Goal: Task Accomplishment & Management: Complete application form

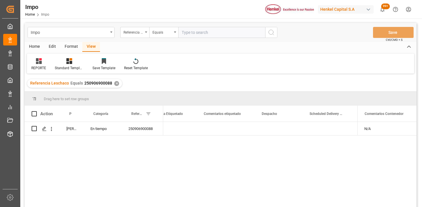
click at [186, 34] on input "text" at bounding box center [221, 32] width 87 height 11
type input "250815080120"
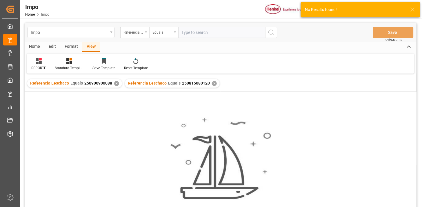
click at [116, 83] on div "✕" at bounding box center [116, 83] width 5 height 5
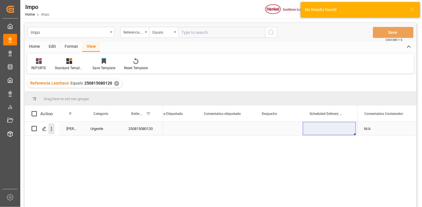
click at [53, 131] on icon "open menu" at bounding box center [51, 129] width 6 height 6
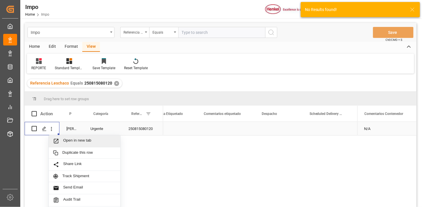
drag, startPoint x: 62, startPoint y: 140, endPoint x: 66, endPoint y: 141, distance: 3.4
click at [64, 140] on div "Open in new tab" at bounding box center [84, 141] width 63 height 6
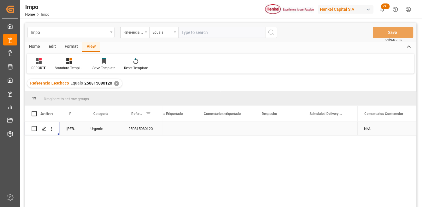
drag, startPoint x: 191, startPoint y: 34, endPoint x: 228, endPoint y: 39, distance: 37.2
click at [192, 34] on input "text" at bounding box center [221, 32] width 87 height 11
paste input "250915080043"
type input "250915080043"
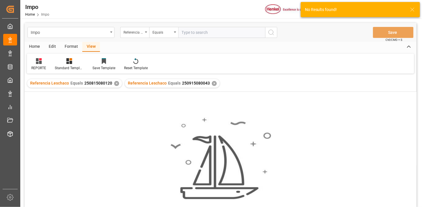
click at [115, 84] on div "✕" at bounding box center [116, 83] width 5 height 5
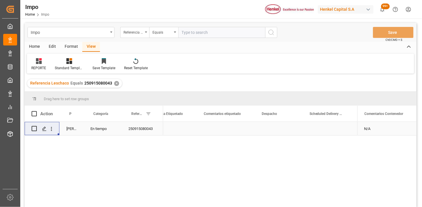
click at [231, 128] on div "Press SPACE to select this row." at bounding box center [226, 128] width 58 height 13
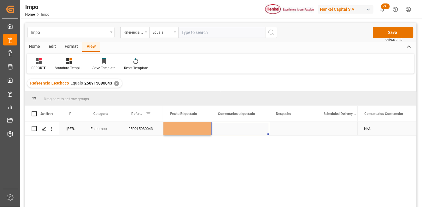
click at [231, 128] on div "Press SPACE to select this row." at bounding box center [240, 128] width 58 height 13
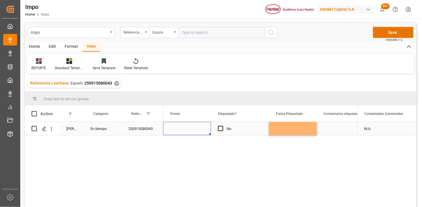
scroll to position [0, 682]
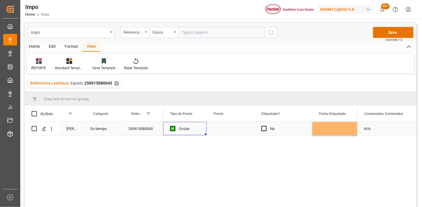
click at [231, 128] on div "Press SPACE to select this row." at bounding box center [231, 128] width 48 height 13
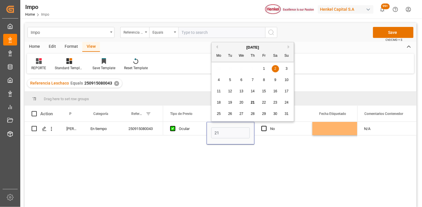
type input "[DATE]"
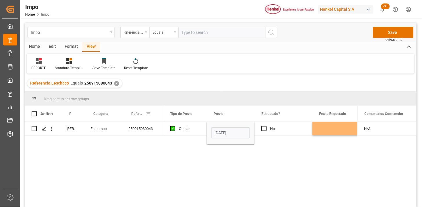
click at [187, 136] on div "No 21-08-2025 Ocular NO" at bounding box center [260, 166] width 194 height 89
click at [192, 132] on div "Ocular" at bounding box center [189, 128] width 21 height 13
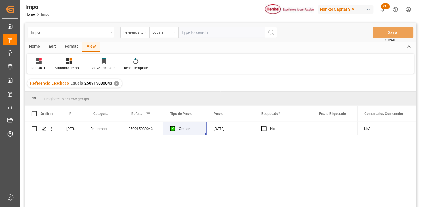
click at [250, 33] on input "text" at bounding box center [221, 32] width 87 height 11
paste input "250806900788"
type input "250806900788"
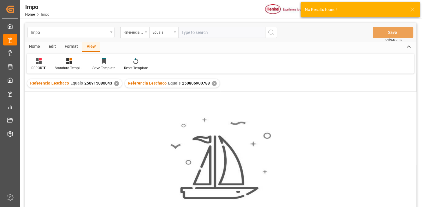
click at [115, 84] on div "✕" at bounding box center [116, 83] width 5 height 5
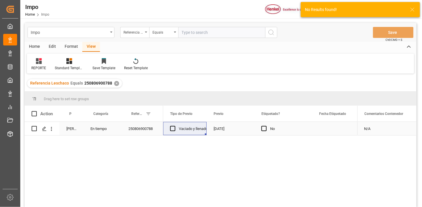
click at [237, 130] on div "[DATE]" at bounding box center [231, 128] width 48 height 13
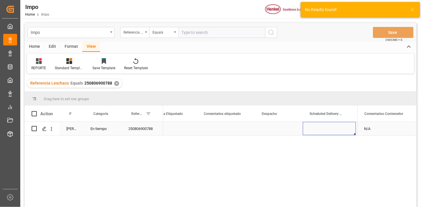
scroll to position [0, 899]
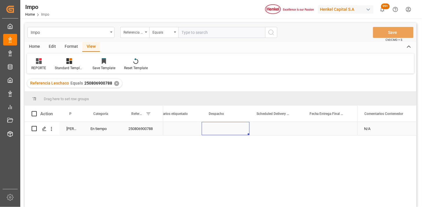
click at [220, 131] on div "Press SPACE to select this row." at bounding box center [226, 128] width 48 height 13
type input "22-08-2025"
click at [270, 129] on div "Press SPACE to select this row." at bounding box center [276, 128] width 53 height 13
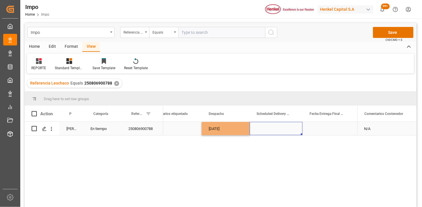
click at [270, 129] on div "Press SPACE to select this row." at bounding box center [276, 128] width 53 height 13
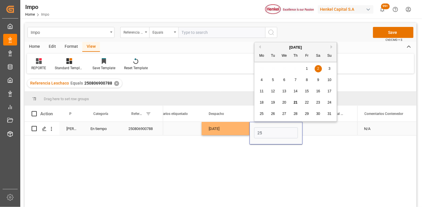
type input "25-08-2025"
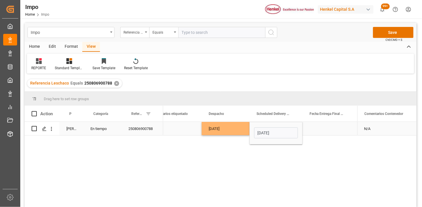
click at [235, 128] on div "22-08-2025" at bounding box center [226, 128] width 48 height 13
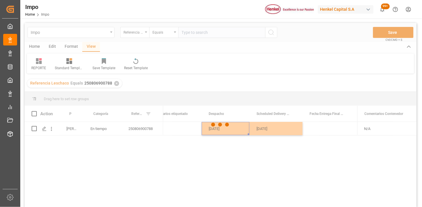
click at [137, 134] on div at bounding box center [221, 125] width 392 height 204
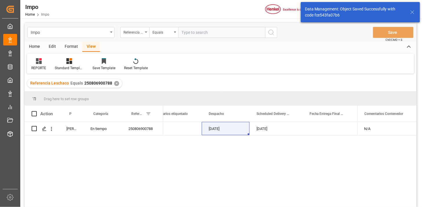
click at [140, 130] on div "250806900788" at bounding box center [142, 128] width 42 height 13
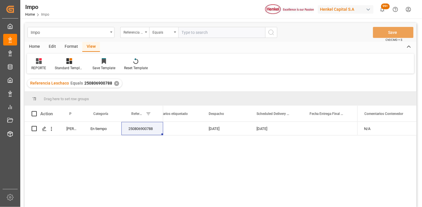
click at [198, 28] on input "text" at bounding box center [221, 32] width 87 height 11
paste input "250815080159"
type input "250815080159"
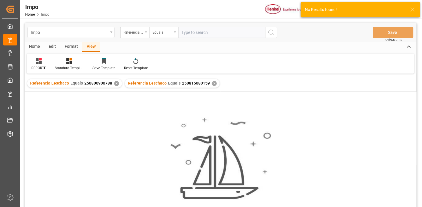
click at [115, 85] on div "✕" at bounding box center [116, 83] width 5 height 5
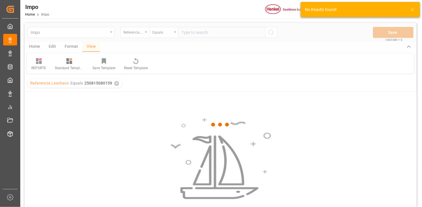
scroll to position [32, 0]
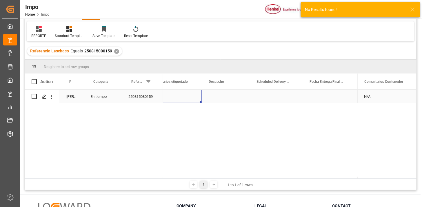
click at [183, 99] on div "Press SPACE to select this row." at bounding box center [173, 96] width 58 height 13
drag, startPoint x: 210, startPoint y: 94, endPoint x: 228, endPoint y: 98, distance: 18.8
click at [211, 94] on div "Press SPACE to select this row." at bounding box center [226, 96] width 48 height 13
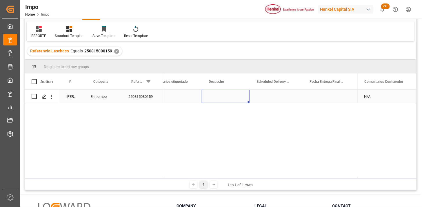
click at [222, 97] on div "Press SPACE to select this row." at bounding box center [226, 96] width 48 height 13
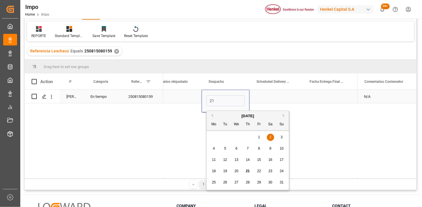
type input "[DATE]"
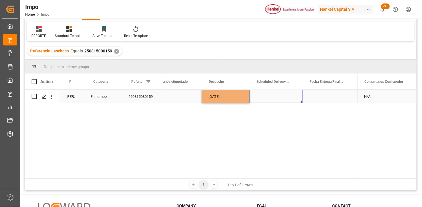
click at [263, 99] on div "Press SPACE to select this row." at bounding box center [276, 96] width 53 height 13
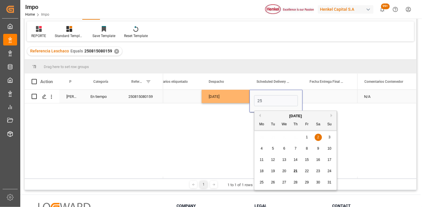
type input "25-08-2025"
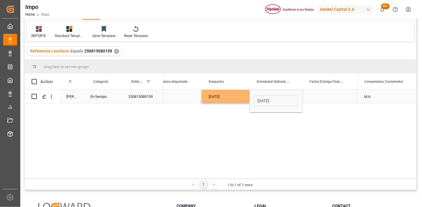
click at [226, 97] on div "[DATE]" at bounding box center [226, 96] width 48 height 13
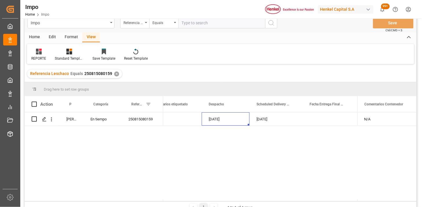
scroll to position [0, 0]
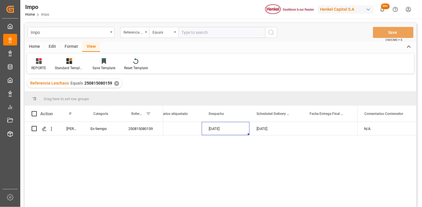
drag, startPoint x: 200, startPoint y: 31, endPoint x: 228, endPoint y: 37, distance: 28.4
click at [200, 32] on input "text" at bounding box center [221, 32] width 87 height 11
paste input "250815080129"
type input "250815080129"
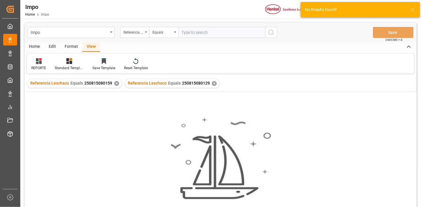
click at [115, 85] on div "✕" at bounding box center [116, 83] width 5 height 5
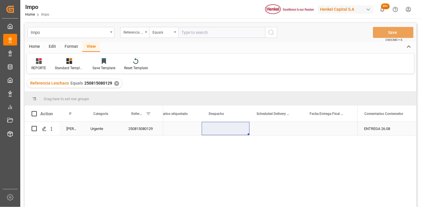
click at [217, 128] on div "Press SPACE to select this row." at bounding box center [226, 128] width 48 height 13
click at [217, 128] on input "[DATE]" at bounding box center [225, 133] width 39 height 11
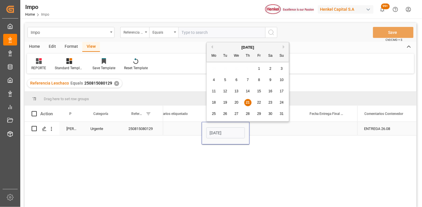
click at [217, 128] on input "[DATE]" at bounding box center [225, 133] width 39 height 11
type input "22-08-2025"
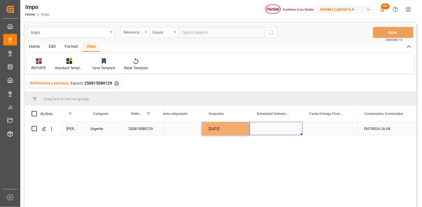
click at [265, 127] on div "Press SPACE to select this row." at bounding box center [276, 128] width 53 height 13
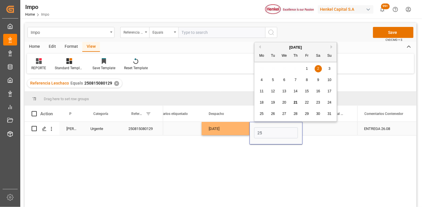
type input "25-08-2025"
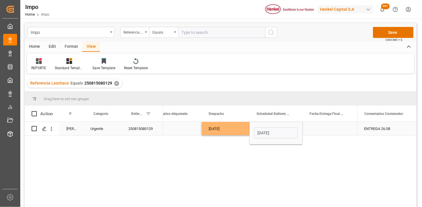
drag, startPoint x: 254, startPoint y: 127, endPoint x: 238, endPoint y: 126, distance: 15.4
click at [244, 127] on div "22-08-2025 25-08-2025" at bounding box center [131, 129] width 1734 height 14
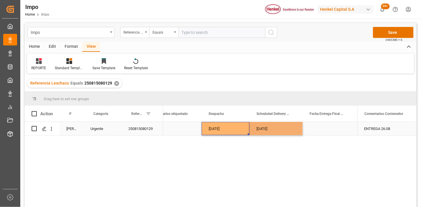
click at [238, 126] on div "22-08-2025" at bounding box center [226, 128] width 48 height 13
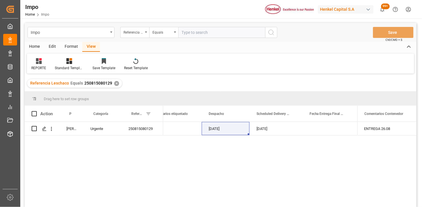
click at [215, 35] on input "text" at bounding box center [221, 32] width 87 height 11
paste input "DUBA44213"
type input "DUBA44213"
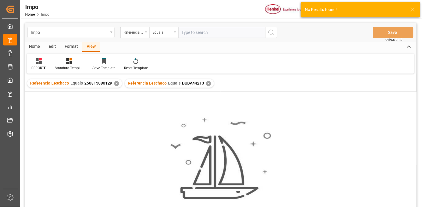
click at [115, 84] on div "✕" at bounding box center [116, 83] width 5 height 5
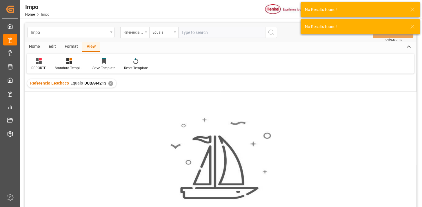
click at [137, 32] on div "Referencia Leschaco" at bounding box center [134, 31] width 20 height 7
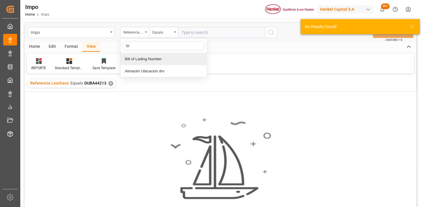
type input "bil"
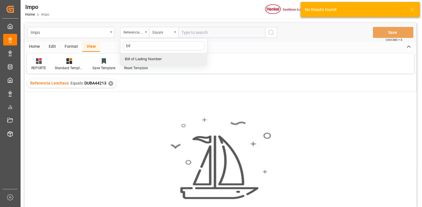
drag, startPoint x: 151, startPoint y: 59, endPoint x: 191, endPoint y: 37, distance: 45.1
click at [153, 58] on div "Bill of Lading Number" at bounding box center [164, 59] width 86 height 12
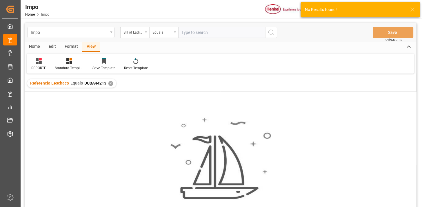
click at [192, 36] on input "text" at bounding box center [221, 32] width 87 height 11
paste input "DUBA44213"
type input "DUBA44213"
click at [112, 83] on div "✕" at bounding box center [110, 83] width 5 height 5
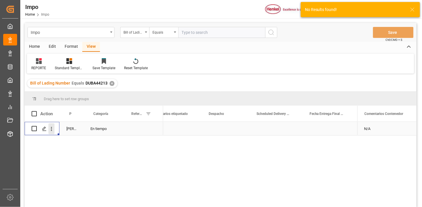
click at [54, 129] on icon "open menu" at bounding box center [51, 129] width 6 height 6
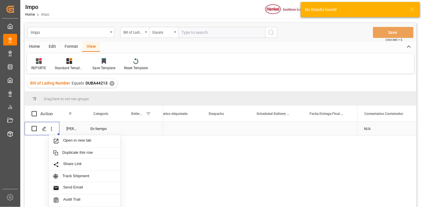
click at [62, 135] on div "Open in new tab Duplicate this row Share Link Track Shipment Send Email Audit T…" at bounding box center [84, 176] width 72 height 83
click at [68, 137] on div "Open in new tab" at bounding box center [85, 141] width 72 height 12
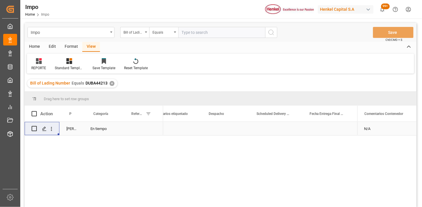
click at [208, 34] on input "text" at bounding box center [221, 32] width 87 height 11
paste input "250813210158"
type input "250813210158"
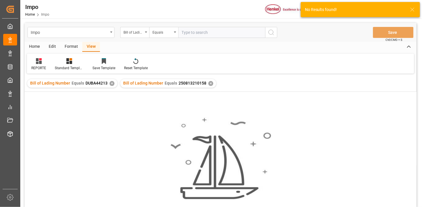
click at [110, 84] on div "✕" at bounding box center [112, 83] width 5 height 5
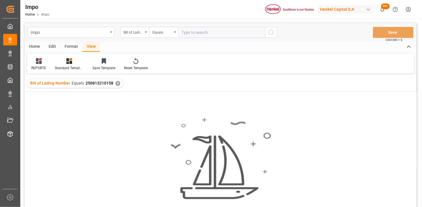
click at [117, 83] on div "✕" at bounding box center [117, 83] width 5 height 5
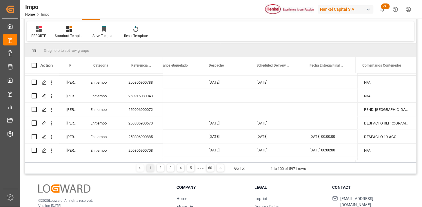
scroll to position [257, 0]
click at [151, 146] on div "250806900708" at bounding box center [142, 149] width 42 height 13
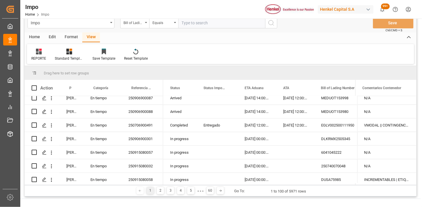
scroll to position [0, 0]
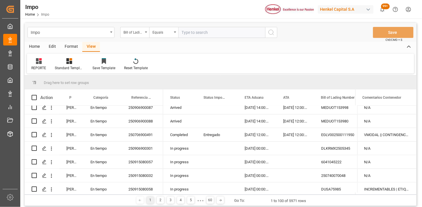
click at [138, 34] on div "Bill of Lading Number" at bounding box center [134, 31] width 20 height 7
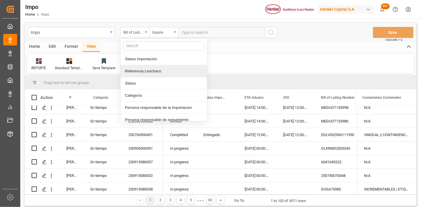
click at [155, 71] on div "Referencia Leschaco" at bounding box center [164, 71] width 86 height 12
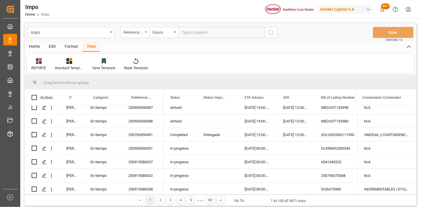
click at [188, 33] on input "text" at bounding box center [221, 32] width 87 height 11
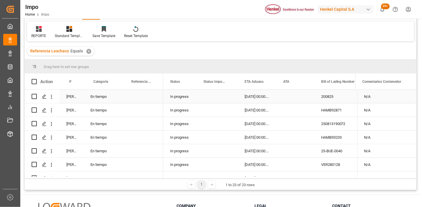
click at [187, 97] on div "In progress" at bounding box center [179, 96] width 33 height 13
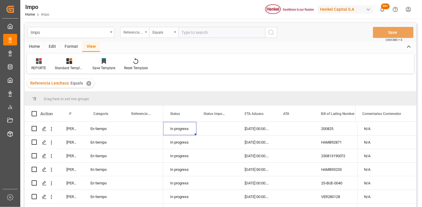
click at [146, 35] on div "Referencia Leschaco" at bounding box center [134, 32] width 29 height 11
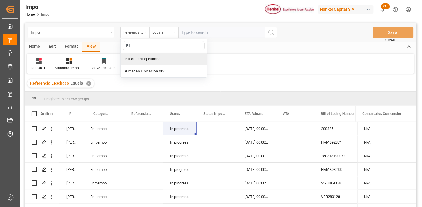
type input "BIL"
drag, startPoint x: 147, startPoint y: 58, endPoint x: 177, endPoint y: 52, distance: 30.4
click at [160, 56] on div "Bill of Lading Number" at bounding box center [164, 59] width 86 height 12
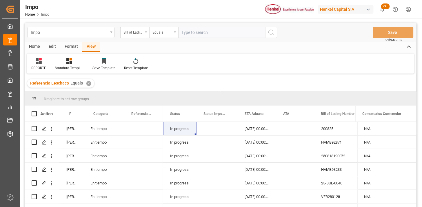
click at [199, 33] on input "text" at bounding box center [221, 32] width 87 height 11
paste input "200825"
type input "200825"
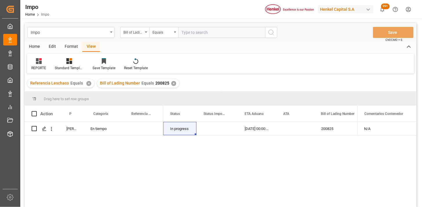
click at [86, 83] on div "✕" at bounding box center [88, 83] width 5 height 5
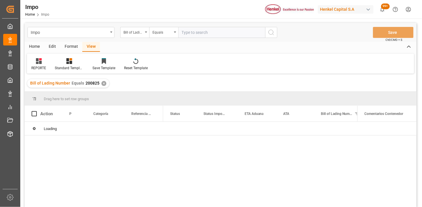
scroll to position [32, 0]
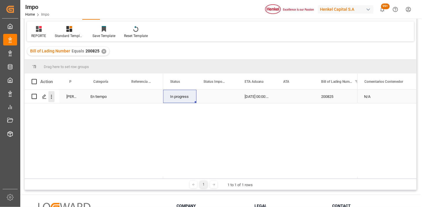
click at [50, 98] on icon "open menu" at bounding box center [51, 97] width 6 height 6
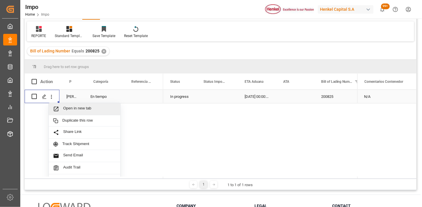
click at [67, 108] on span "Open in new tab" at bounding box center [89, 109] width 53 height 6
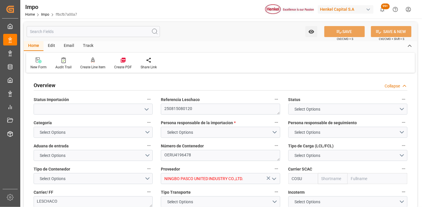
type input "Cosco"
type input "COSCO Shipping Co. Ltd."
type input "1"
type input "8.525"
type input "8"
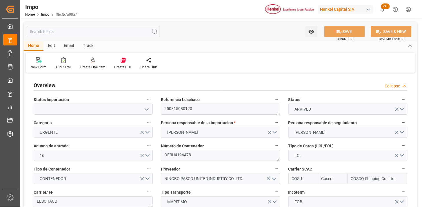
type input "[DATE]"
type input "18-08-2025"
type input "21-08-2025"
type input "01-08-2025"
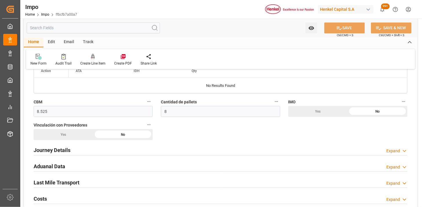
scroll to position [354, 0]
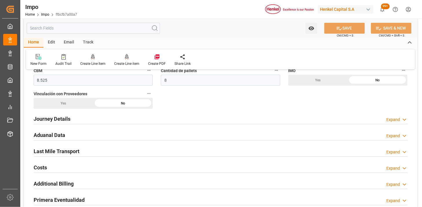
click at [118, 134] on div "Aduanal Data Expand" at bounding box center [221, 134] width 374 height 11
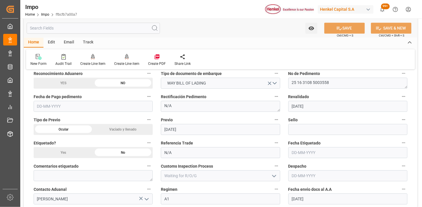
scroll to position [419, 0]
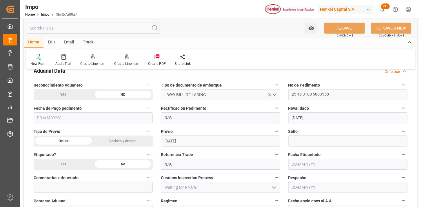
click at [77, 119] on input "text" at bounding box center [93, 118] width 119 height 11
type input "[DATE]"
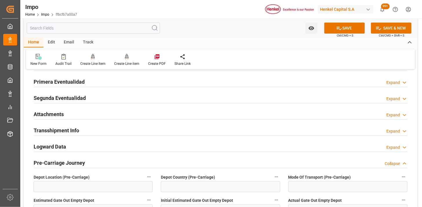
scroll to position [688, 0]
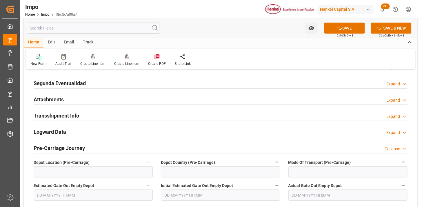
click at [50, 95] on div "Attachments" at bounding box center [49, 99] width 30 height 11
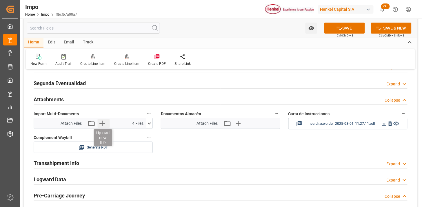
click at [102, 123] on icon "button" at bounding box center [102, 124] width 6 height 6
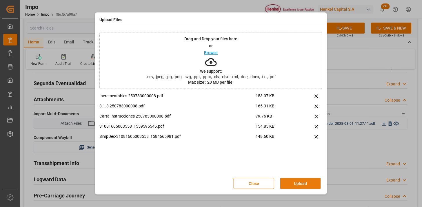
click at [297, 184] on button "Upload" at bounding box center [300, 183] width 41 height 11
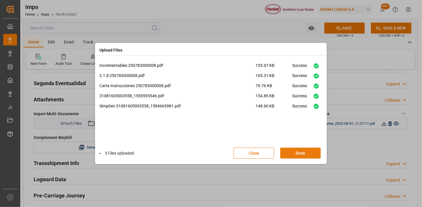
click at [302, 154] on button "Done" at bounding box center [300, 153] width 41 height 11
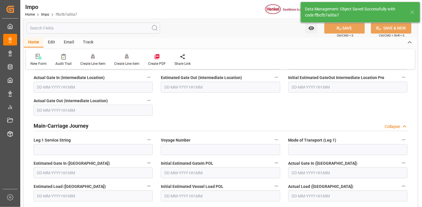
scroll to position [487, 0]
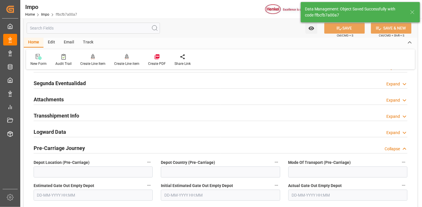
click at [58, 97] on h2 "Attachments" at bounding box center [49, 100] width 30 height 8
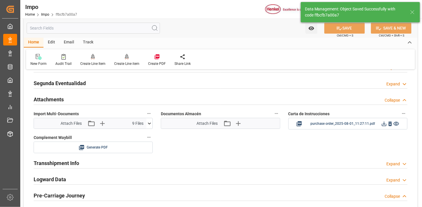
click at [226, 128] on div "Attach Files Attach existing file Upload new file" at bounding box center [220, 123] width 119 height 10
click at [225, 126] on icon "button" at bounding box center [227, 123] width 8 height 6
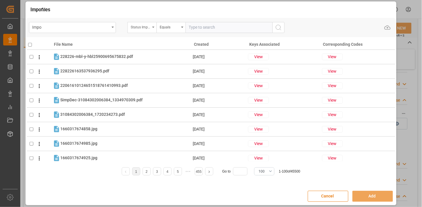
click at [143, 28] on div "Status Importación" at bounding box center [141, 26] width 20 height 7
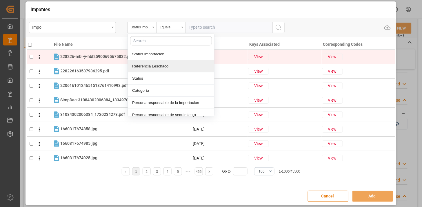
drag, startPoint x: 153, startPoint y: 64, endPoint x: 175, endPoint y: 52, distance: 25.4
click at [154, 63] on div "Referencia Leschaco" at bounding box center [171, 66] width 86 height 12
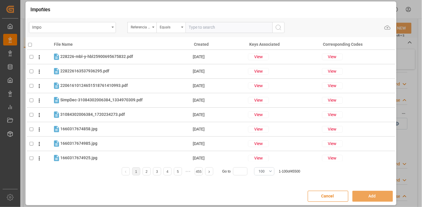
click at [204, 31] on input "text" at bounding box center [229, 27] width 87 height 11
paste input "250815080120"
type input "250815080120"
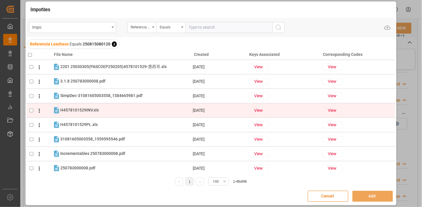
click at [126, 109] on div "H4578101529INV.xls H4578101529INV.xls" at bounding box center [126, 111] width 132 height 8
checkbox input "true"
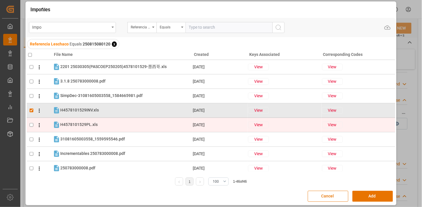
click at [119, 124] on div "H4578101529PL.xls H4578101529PL.xls" at bounding box center [126, 125] width 132 height 8
checkbox input "true"
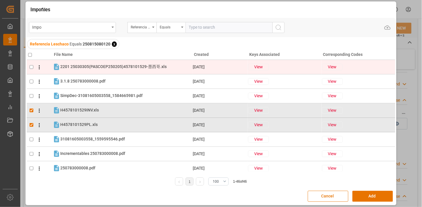
click at [36, 68] on icon at bounding box center [39, 67] width 6 height 6
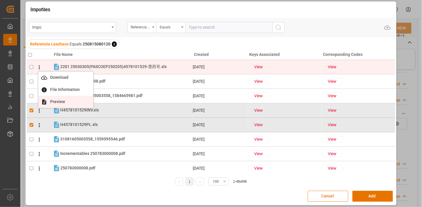
click at [65, 102] on span "Preview" at bounding box center [57, 101] width 21 height 5
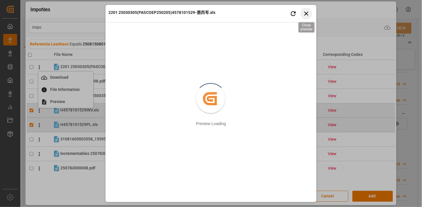
click at [306, 14] on icon "button" at bounding box center [306, 13] width 7 height 7
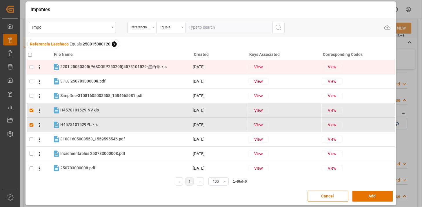
click at [32, 68] on input "checkbox" at bounding box center [32, 67] width 4 height 4
checkbox input "true"
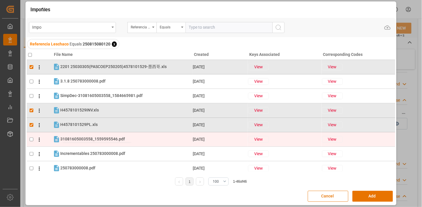
click at [117, 139] on span "31081605003558_1559595546.pdf" at bounding box center [92, 139] width 65 height 5
checkbox input "true"
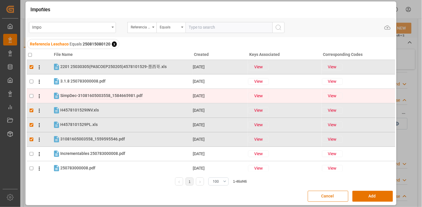
drag, startPoint x: 109, startPoint y: 96, endPoint x: 113, endPoint y: 97, distance: 4.7
click at [109, 96] on span "SimpDec-31081605003558_1584665981.pdf" at bounding box center [101, 95] width 82 height 5
checkbox input "true"
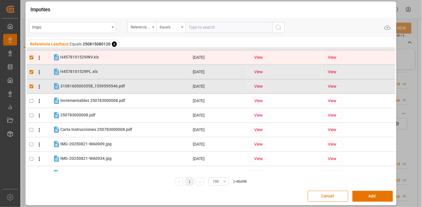
scroll to position [64, 0]
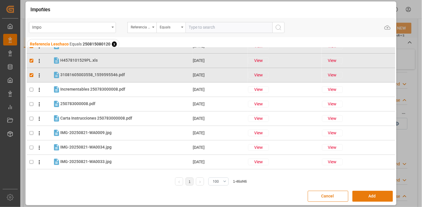
click at [364, 200] on button "Add" at bounding box center [373, 196] width 41 height 11
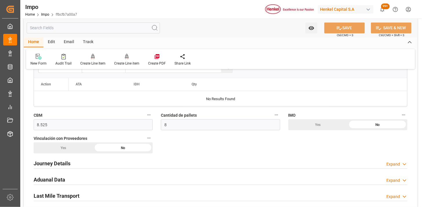
scroll to position [197, 0]
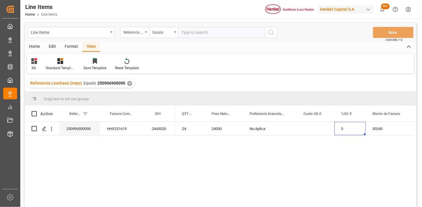
click at [199, 34] on input "text" at bounding box center [221, 32] width 87 height 11
paste input "250815080120"
type input "250815080120"
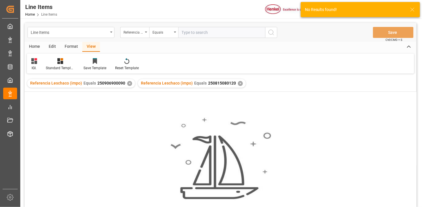
click at [127, 83] on div "✕" at bounding box center [129, 83] width 5 height 5
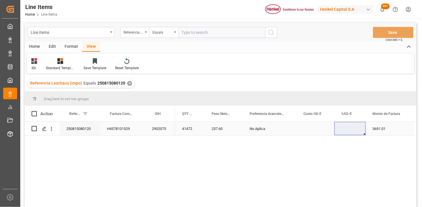
click at [341, 125] on div "Press SPACE to select this row." at bounding box center [350, 128] width 31 height 13
click at [341, 126] on div "Press SPACE to select this row." at bounding box center [350, 128] width 31 height 13
click at [349, 130] on div "Press SPACE to select this row." at bounding box center [350, 128] width 31 height 13
click at [349, 130] on input "Press SPACE to select this row." at bounding box center [350, 132] width 22 height 11
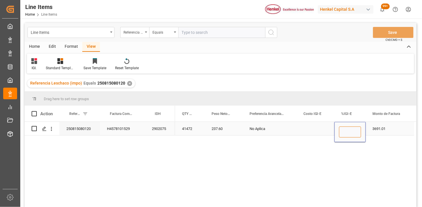
type input "6"
click at [140, 33] on div "Referencia Leschaco (impo)" at bounding box center [134, 31] width 20 height 7
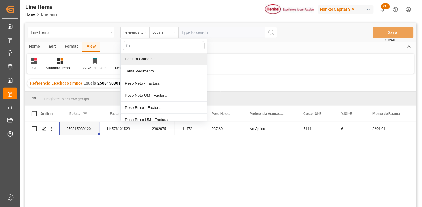
type input "fac"
drag, startPoint x: 141, startPoint y: 58, endPoint x: 166, endPoint y: 48, distance: 26.8
click at [144, 57] on div "Factura Comercial" at bounding box center [164, 59] width 86 height 12
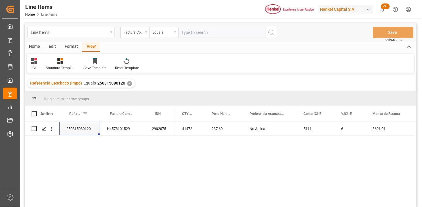
click at [184, 34] on input "text" at bounding box center [221, 32] width 87 height 11
paste input "196900395"
type input "196900395"
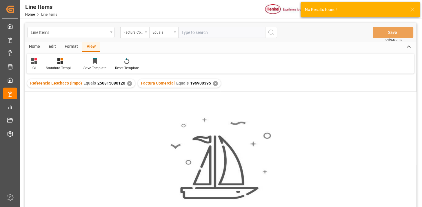
click at [128, 83] on div "✕" at bounding box center [129, 83] width 5 height 5
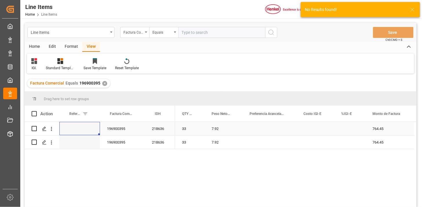
click at [128, 133] on div "196900395" at bounding box center [122, 128] width 45 height 13
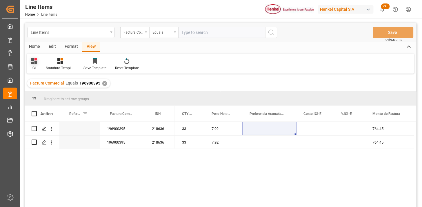
click at [32, 61] on icon at bounding box center [34, 61] width 6 height 6
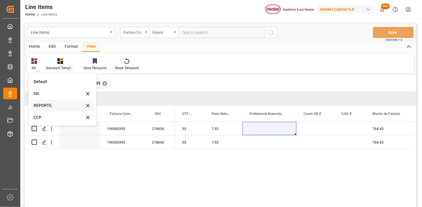
click at [44, 106] on div "REPORTE." at bounding box center [59, 106] width 51 height 6
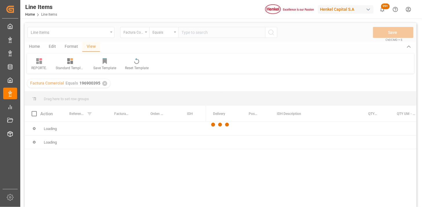
scroll to position [32, 0]
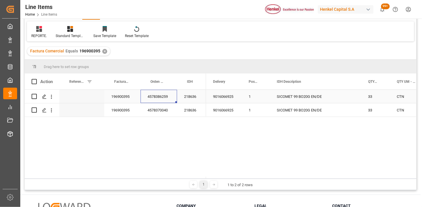
click at [168, 100] on div "4578386259" at bounding box center [159, 96] width 37 height 13
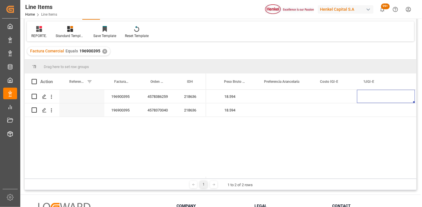
scroll to position [0, 307]
click at [233, 95] on div "Press SPACE to select this row." at bounding box center [227, 96] width 56 height 13
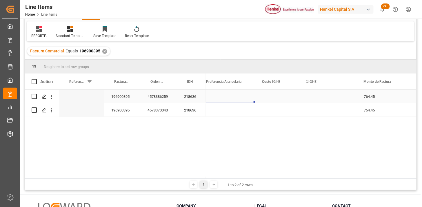
click at [233, 95] on div "Press SPACE to select this row." at bounding box center [227, 96] width 56 height 13
click at [239, 99] on button "Select" at bounding box center [227, 100] width 47 height 11
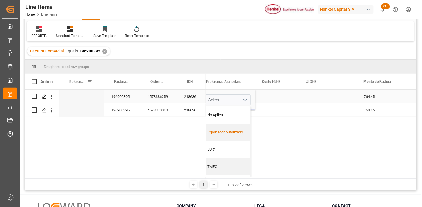
drag, startPoint x: 235, startPoint y: 128, endPoint x: 266, endPoint y: 100, distance: 41.7
click at [241, 124] on div "Exportador Autorizado" at bounding box center [227, 132] width 46 height 17
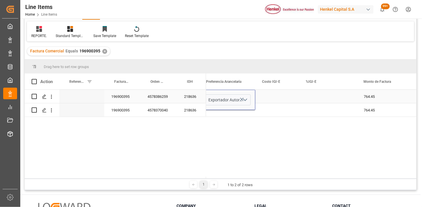
click at [271, 96] on div "Press SPACE to select this row." at bounding box center [277, 96] width 44 height 13
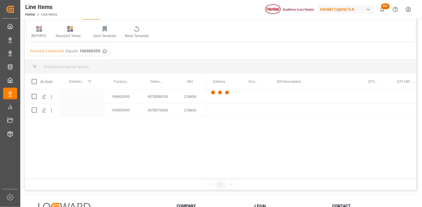
scroll to position [0, 0]
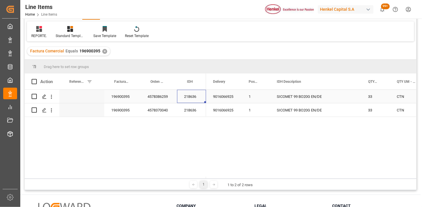
click at [187, 99] on div "218636" at bounding box center [191, 96] width 29 height 13
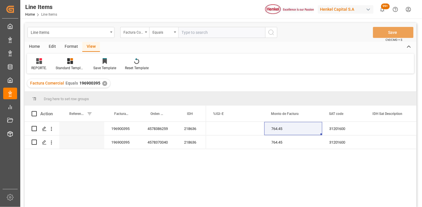
click at [197, 33] on input "text" at bounding box center [221, 32] width 87 height 11
paste input "900044703"
type input "900044703"
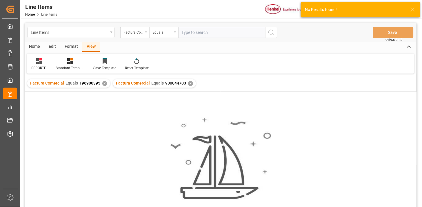
click at [103, 84] on div "✕" at bounding box center [104, 83] width 5 height 5
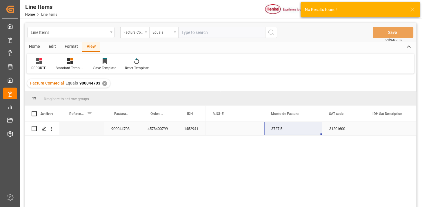
click at [198, 133] on div "1452941" at bounding box center [191, 128] width 29 height 13
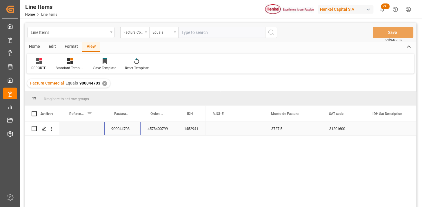
click at [117, 130] on div "900044703" at bounding box center [122, 128] width 36 height 13
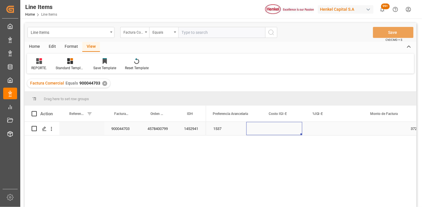
scroll to position [0, 260]
click at [257, 129] on div "Press SPACE to select this row." at bounding box center [274, 128] width 56 height 13
drag, startPoint x: 257, startPoint y: 129, endPoint x: 275, endPoint y: 132, distance: 17.7
click at [265, 130] on div "Press SPACE to select this row." at bounding box center [274, 128] width 56 height 13
drag, startPoint x: 291, startPoint y: 132, endPoint x: 288, endPoint y: 137, distance: 6.0
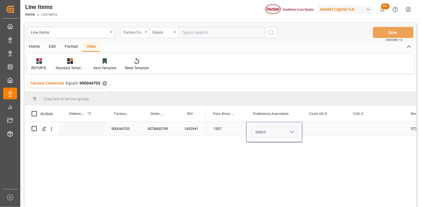
click at [290, 135] on button "Select" at bounding box center [274, 132] width 47 height 11
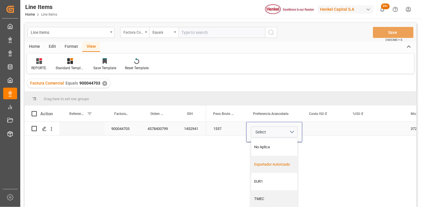
drag, startPoint x: 275, startPoint y: 160, endPoint x: 306, endPoint y: 138, distance: 37.9
click at [277, 159] on div "Exportador Autorizado" at bounding box center [274, 164] width 46 height 17
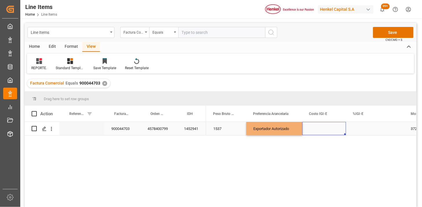
click at [315, 126] on div "Press SPACE to select this row." at bounding box center [324, 128] width 44 height 13
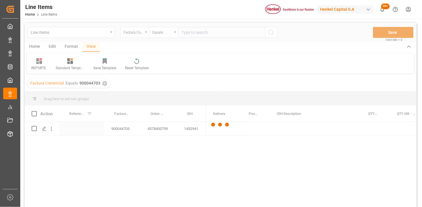
scroll to position [0, 0]
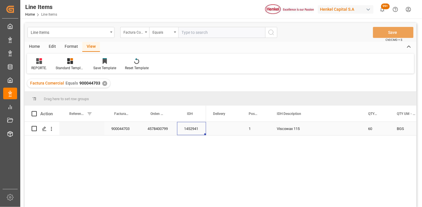
click at [192, 130] on div "1452941" at bounding box center [191, 128] width 29 height 13
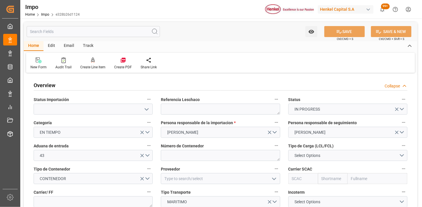
type input "[DATE]"
click at [216, 103] on label "Referencia Leschaco" at bounding box center [220, 100] width 119 height 8
click at [273, 103] on button "Referencia Leschaco" at bounding box center [277, 100] width 8 height 8
click at [215, 108] on div at bounding box center [211, 103] width 422 height 207
click at [207, 108] on textarea at bounding box center [220, 109] width 119 height 11
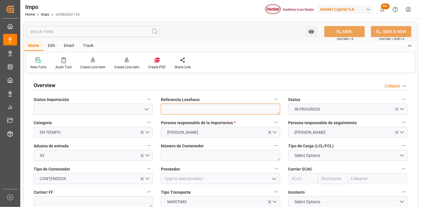
paste textarea "DUBA44213"
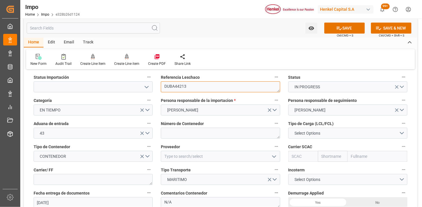
scroll to position [32, 0]
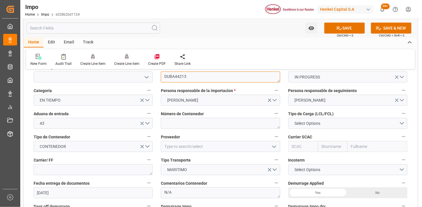
type textarea "DUBA44213"
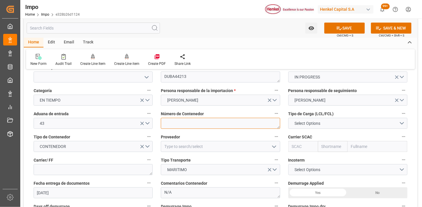
click at [176, 125] on textarea at bounding box center [220, 123] width 119 height 11
paste textarea "MSNU3326006"
type textarea "MSNU3326006"
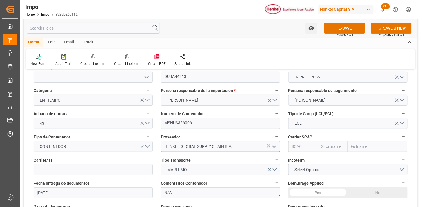
type input "HENKEL GLOBAL SUPPLY CHAIN B.V."
type input "MSCU"
type input "MSC"
type input "Mediterranean Shipping Company"
type input "MSCU"
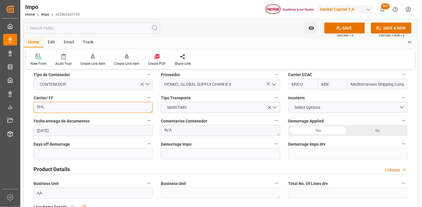
scroll to position [97, 0]
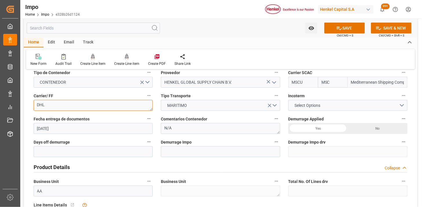
type textarea "DHL"
click at [310, 104] on span "Select Options" at bounding box center [308, 106] width 32 height 6
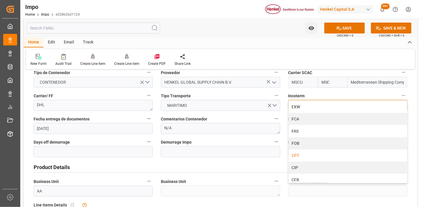
click at [306, 154] on div "CPT" at bounding box center [348, 156] width 119 height 12
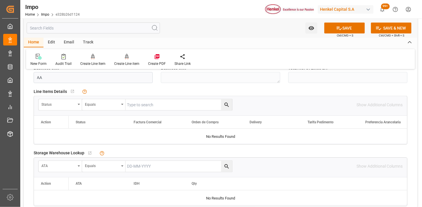
scroll to position [225, 0]
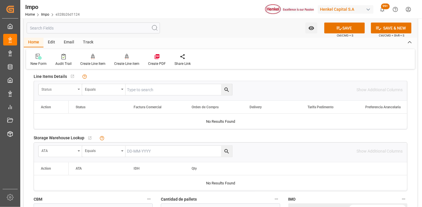
click at [70, 91] on div "Status" at bounding box center [58, 89] width 34 height 7
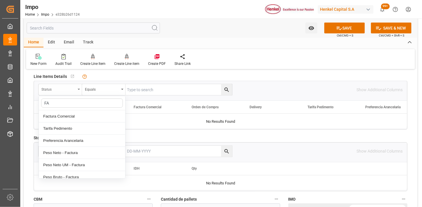
type input "FAC"
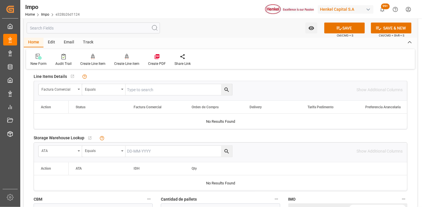
click at [149, 90] on input "text" at bounding box center [179, 89] width 107 height 11
paste input "196900395"
type input "196900395"
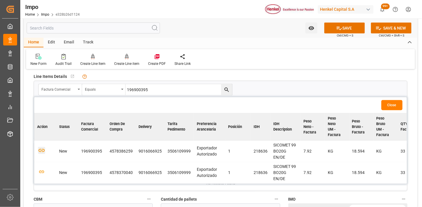
click at [41, 151] on icon "button" at bounding box center [42, 150] width 6 height 3
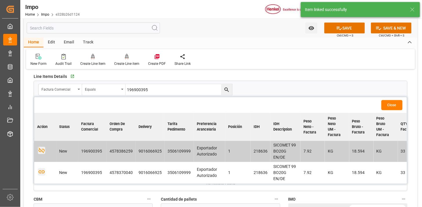
click at [41, 173] on icon "button" at bounding box center [41, 172] width 7 height 7
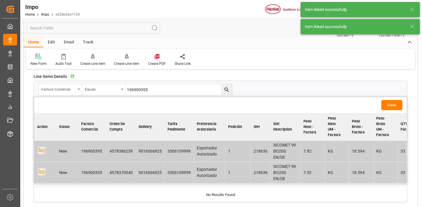
click at [390, 103] on button "Close" at bounding box center [392, 105] width 21 height 10
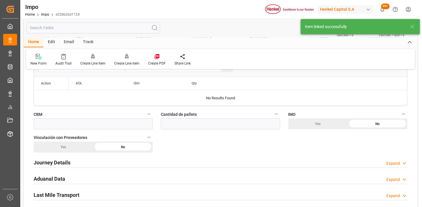
scroll to position [354, 0]
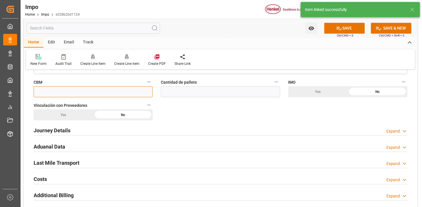
click at [136, 92] on input "text" at bounding box center [93, 91] width 119 height 11
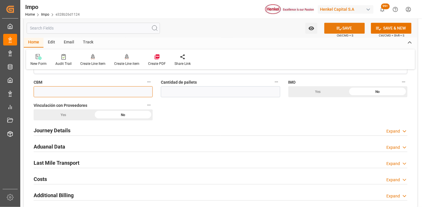
paste input "0.211"
type input "0.211"
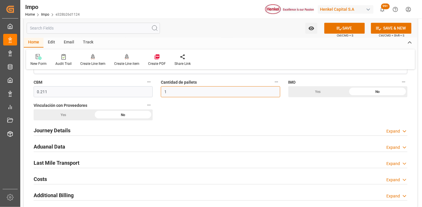
type input "1"
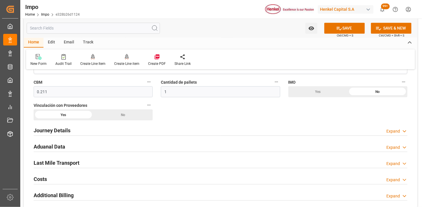
drag, startPoint x: 67, startPoint y: 135, endPoint x: 71, endPoint y: 128, distance: 7.9
click at [67, 135] on div "Journey Details Expand" at bounding box center [221, 130] width 374 height 11
drag, startPoint x: 71, startPoint y: 128, endPoint x: 92, endPoint y: 121, distance: 22.4
click at [71, 128] on div "Journey Details Expand" at bounding box center [221, 130] width 374 height 11
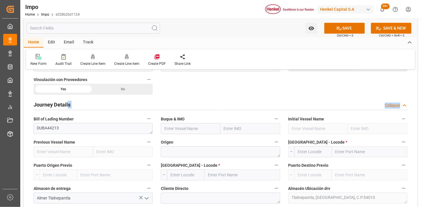
scroll to position [387, 0]
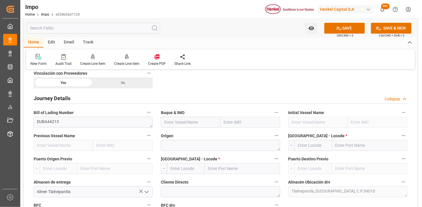
click at [191, 119] on input "text" at bounding box center [191, 122] width 60 height 11
paste input "ELBFEEDER"
type input "Elbfeeder"
type input "9388522"
type input "Elbfeeder"
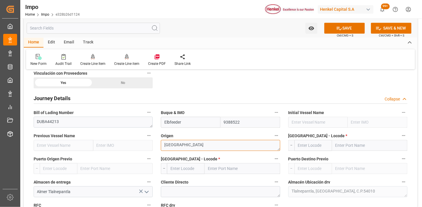
type textarea "IRLANDA"
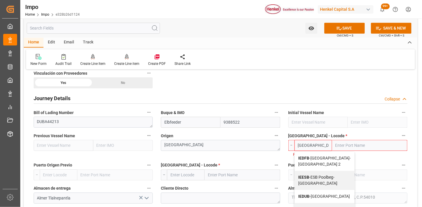
type input "IEDUB"
type input "Dublin"
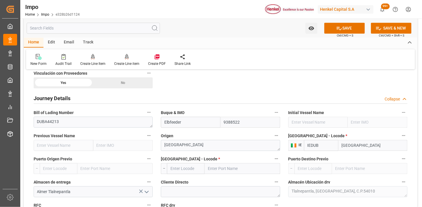
type input "IEDUB"
type input "MXVER"
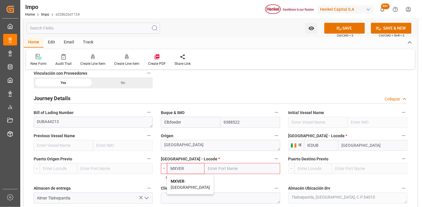
type input "[GEOGRAPHIC_DATA]"
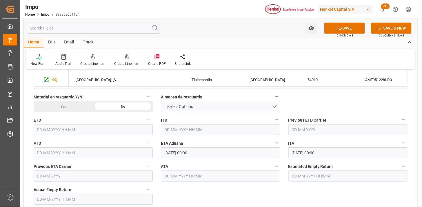
scroll to position [612, 0]
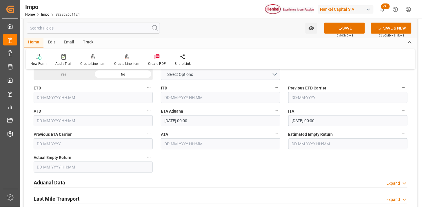
type input "MXVER"
click at [209, 120] on input "29-08-2025 00:00" at bounding box center [220, 120] width 119 height 11
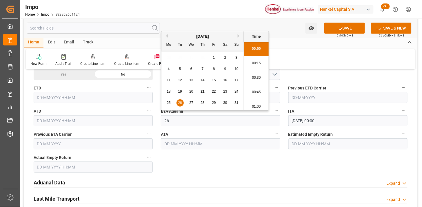
type input "26-08-2025 00:00"
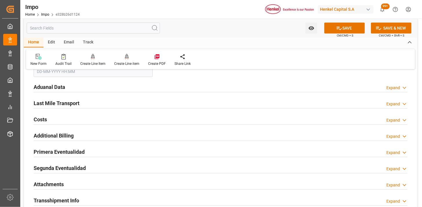
scroll to position [709, 0]
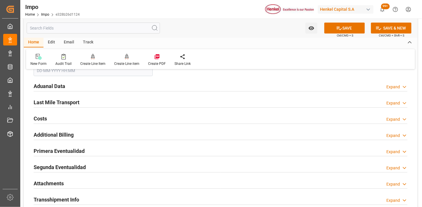
drag, startPoint x: 94, startPoint y: 86, endPoint x: 207, endPoint y: 115, distance: 116.9
click at [94, 86] on div "Aduanal Data Expand" at bounding box center [221, 85] width 374 height 11
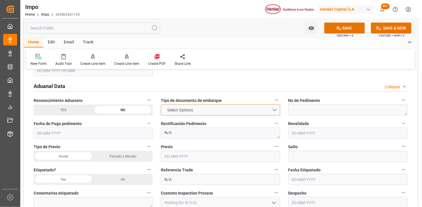
click at [205, 114] on button "Select Options" at bounding box center [220, 110] width 119 height 11
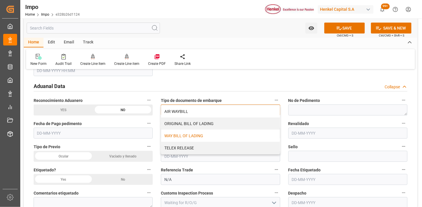
click at [189, 135] on div "WAY BILL OF LADING" at bounding box center [220, 136] width 119 height 12
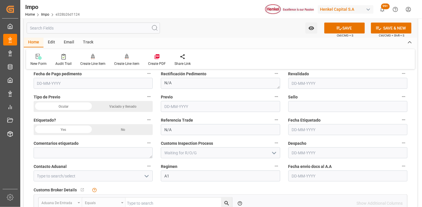
scroll to position [773, 0]
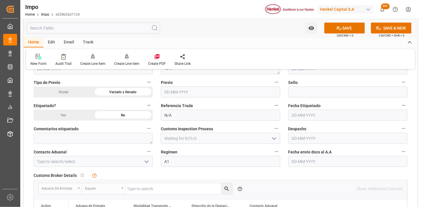
scroll to position [805, 0]
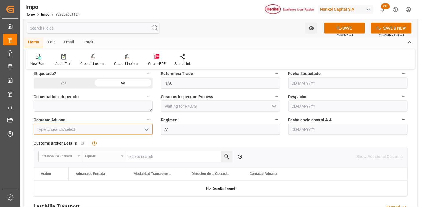
click at [113, 127] on input at bounding box center [93, 129] width 119 height 11
type input "[PERSON_NAME]"
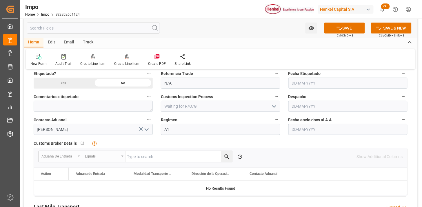
click at [326, 131] on input "text" at bounding box center [348, 129] width 119 height 11
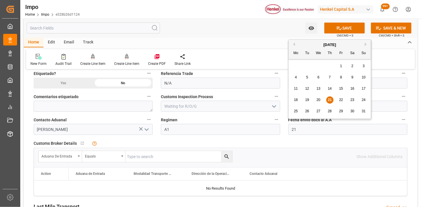
type input "[DATE]"
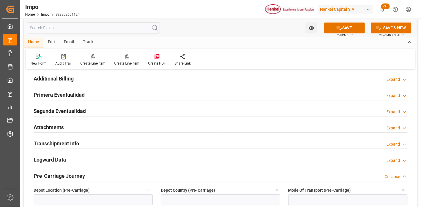
scroll to position [966, 0]
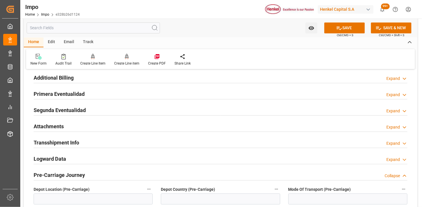
drag, startPoint x: 99, startPoint y: 123, endPoint x: 110, endPoint y: 140, distance: 20.2
click at [99, 124] on div "Attachments Expand" at bounding box center [221, 126] width 374 height 11
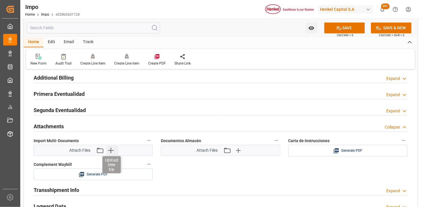
click at [111, 151] on icon "button" at bounding box center [111, 151] width 6 height 6
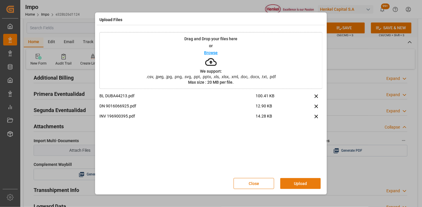
drag, startPoint x: 292, startPoint y: 182, endPoint x: 149, endPoint y: 66, distance: 183.9
click at [290, 180] on button "Upload" at bounding box center [300, 183] width 41 height 11
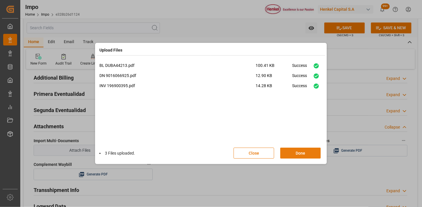
click at [303, 157] on button "Done" at bounding box center [300, 153] width 41 height 11
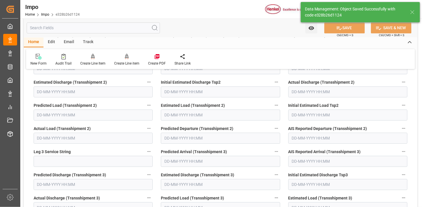
type textarea "AA"
type input "2"
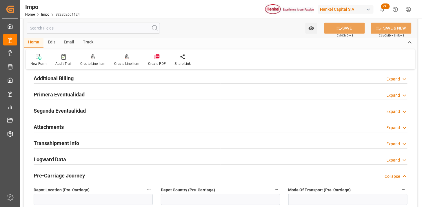
click at [50, 126] on h2 "Attachments" at bounding box center [49, 127] width 30 height 8
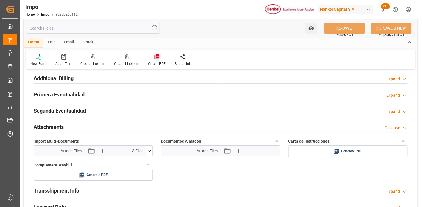
click at [155, 60] on div "Create PDF" at bounding box center [157, 60] width 26 height 13
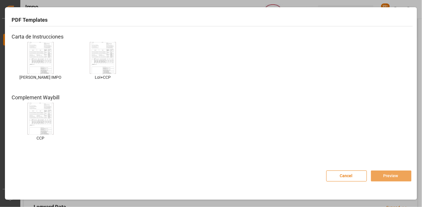
click at [43, 52] on img at bounding box center [40, 58] width 23 height 33
click at [392, 176] on button "Preview" at bounding box center [391, 176] width 41 height 11
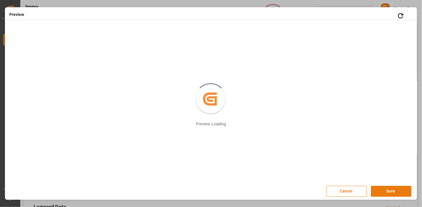
click at [389, 191] on button "Save" at bounding box center [391, 191] width 41 height 11
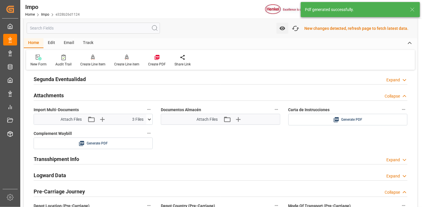
scroll to position [505, 0]
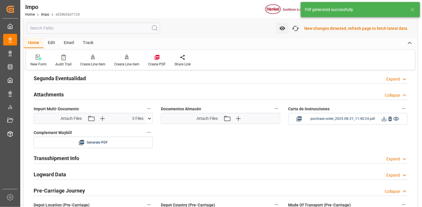
click at [381, 119] on div "purchase order_2025-08-21_11:40:24.pdf" at bounding box center [348, 118] width 110 height 7
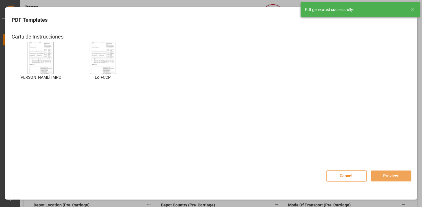
click at [31, 70] on img at bounding box center [40, 58] width 23 height 33
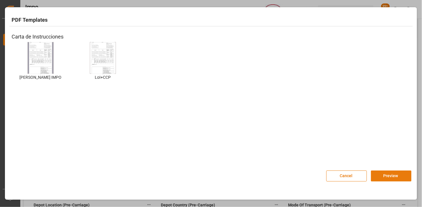
click at [395, 179] on button "Preview" at bounding box center [391, 176] width 41 height 11
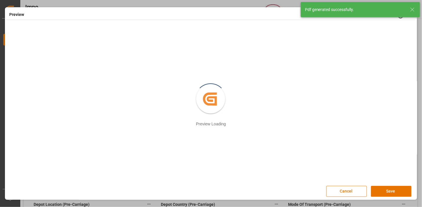
scroll to position [504, 0]
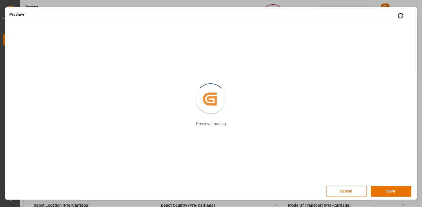
drag, startPoint x: 396, startPoint y: 191, endPoint x: 371, endPoint y: 187, distance: 25.3
click at [396, 191] on button "Save" at bounding box center [391, 191] width 41 height 11
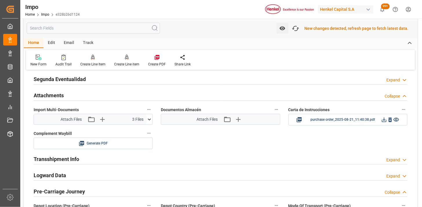
scroll to position [505, 0]
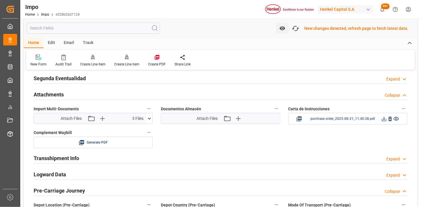
click at [384, 121] on icon at bounding box center [384, 119] width 5 height 5
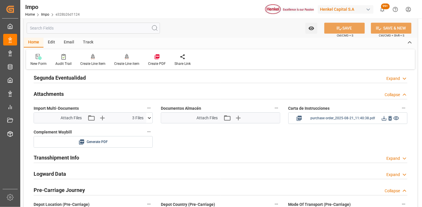
scroll to position [504, 0]
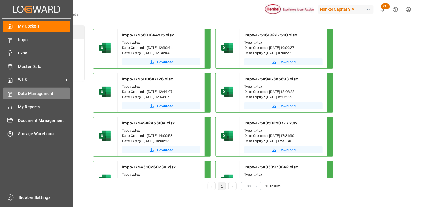
click at [38, 91] on span "Data Management" at bounding box center [44, 94] width 52 height 6
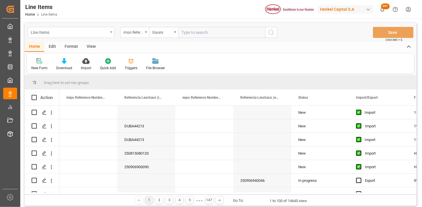
click at [67, 31] on div "Line Items" at bounding box center [69, 31] width 77 height 7
type input "idh"
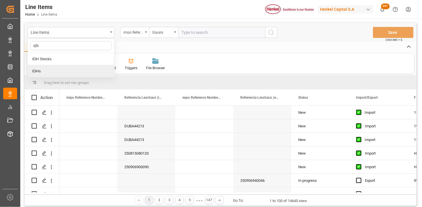
click at [68, 73] on div "IDHs" at bounding box center [71, 71] width 86 height 12
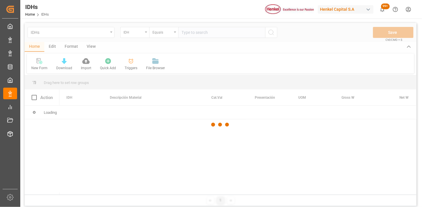
click at [191, 31] on div at bounding box center [221, 125] width 392 height 204
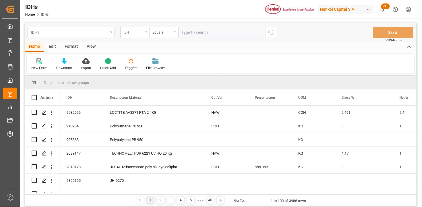
click at [195, 34] on input "text" at bounding box center [221, 32] width 87 height 11
paste input "1452941"
type input "1452941"
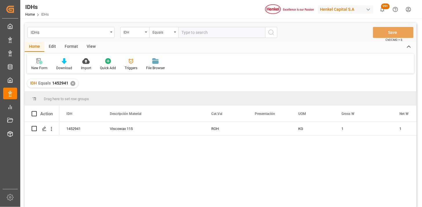
click at [91, 46] on div "View" at bounding box center [91, 47] width 18 height 10
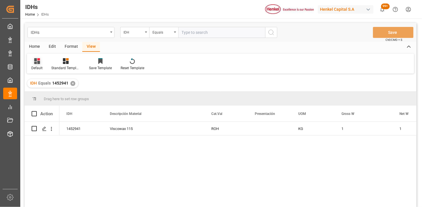
drag, startPoint x: 91, startPoint y: 46, endPoint x: 42, endPoint y: 68, distance: 54.2
click at [39, 64] on div "Default" at bounding box center [37, 64] width 20 height 13
drag, startPoint x: 45, startPoint y: 93, endPoint x: 57, endPoint y: 90, distance: 12.4
click at [46, 92] on div "IDH" at bounding box center [59, 94] width 51 height 6
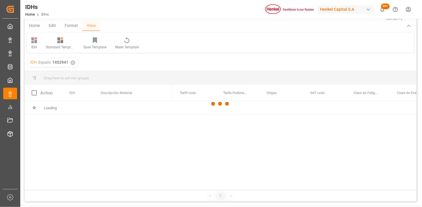
scroll to position [32, 0]
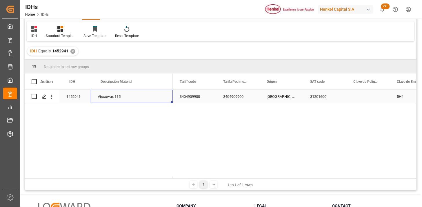
click at [130, 99] on div "Viscowax 115" at bounding box center [132, 96] width 82 height 13
click at [196, 98] on div "3404909900" at bounding box center [194, 96] width 43 height 13
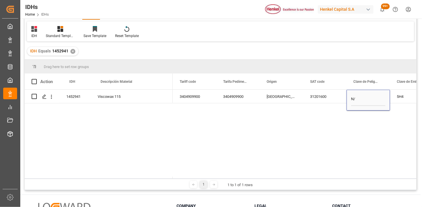
type input "N/A"
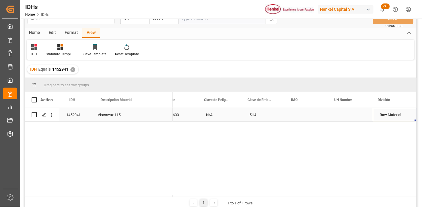
scroll to position [0, 0]
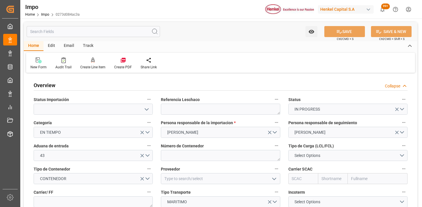
type input "[DATE]"
click at [189, 108] on textarea at bounding box center [220, 109] width 119 height 11
paste textarea "200825"
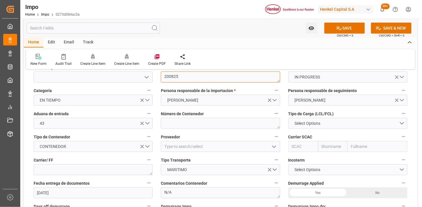
scroll to position [64, 0]
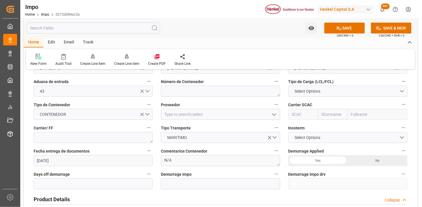
type textarea "200825"
click at [186, 92] on textarea at bounding box center [220, 91] width 119 height 11
paste textarea "MSMU8131847"
type textarea "MSMU8131847"
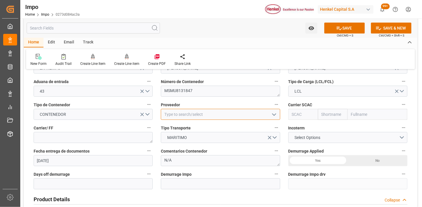
click at [184, 115] on input at bounding box center [220, 114] width 119 height 11
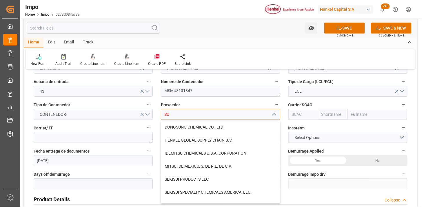
type input "S"
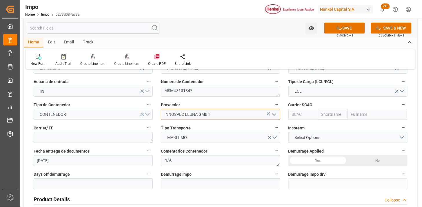
type input "INNOSPEC LEUNA GMBH"
type input "M"
type input "MSCU"
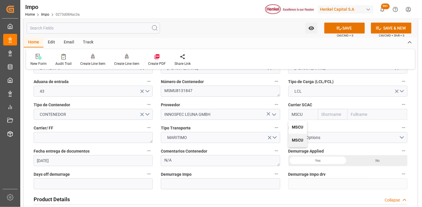
type input "MSC"
type input "Mediterranean Shipping Company"
type input "MSCU"
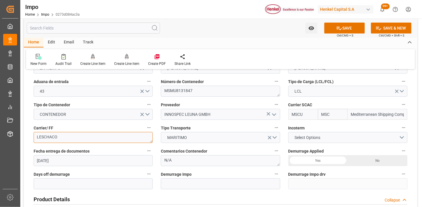
scroll to position [97, 0]
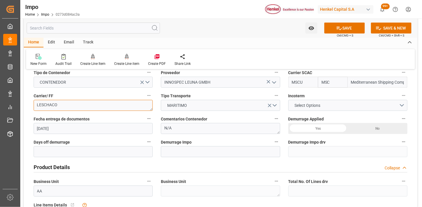
type textarea "LESCHACO"
click at [295, 106] on span "Select Options" at bounding box center [308, 106] width 32 height 6
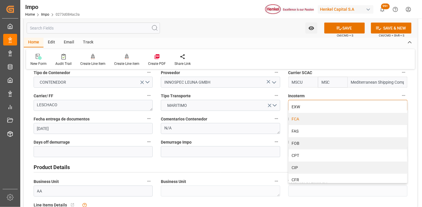
click at [311, 120] on div "FCA" at bounding box center [348, 119] width 119 height 12
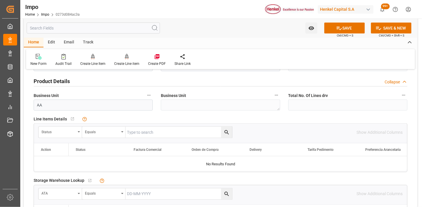
scroll to position [193, 0]
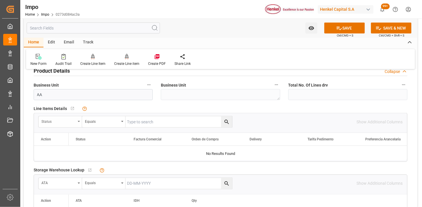
click at [59, 122] on div "Status" at bounding box center [58, 121] width 34 height 7
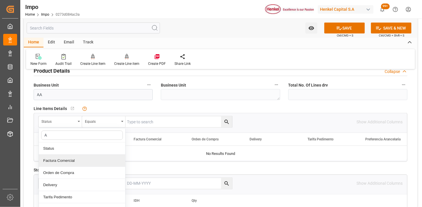
type input "AC"
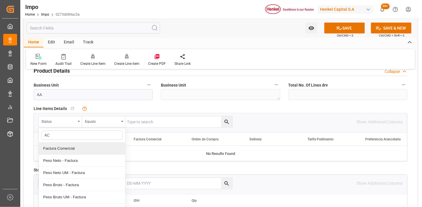
click at [71, 150] on div "Factura Comercial" at bounding box center [82, 149] width 86 height 12
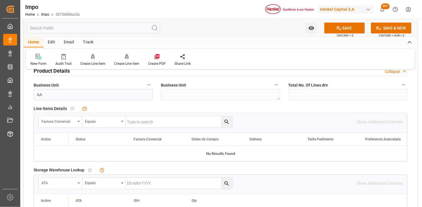
click at [130, 123] on input "text" at bounding box center [179, 122] width 107 height 11
paste input "900044703"
type input "900044703"
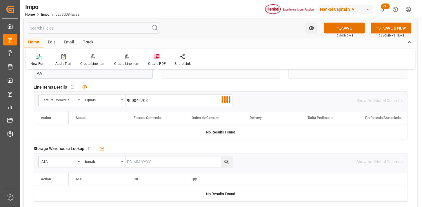
scroll to position [225, 0]
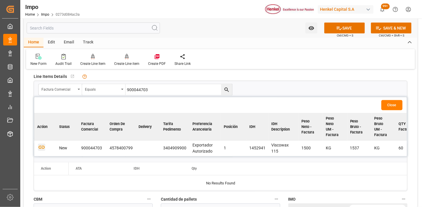
click at [43, 147] on icon "button" at bounding box center [42, 147] width 6 height 3
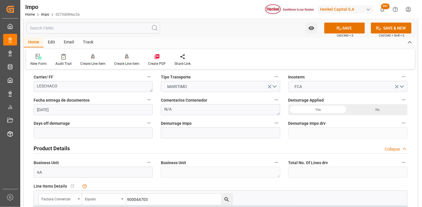
scroll to position [97, 0]
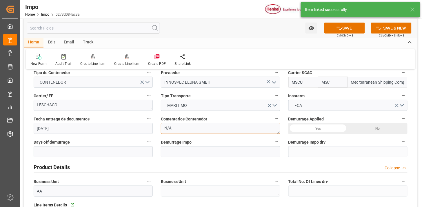
click at [195, 131] on textarea "N/A" at bounding box center [220, 128] width 119 height 11
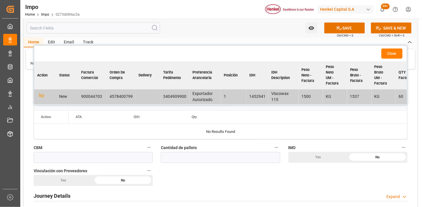
scroll to position [257, 0]
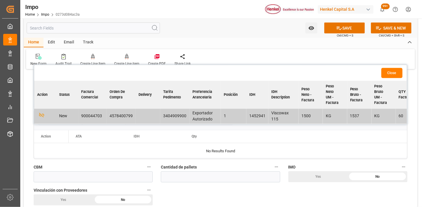
type textarea "INSTRUCCIONES DE ENTREGA"
click at [387, 79] on div "Close" at bounding box center [220, 73] width 373 height 16
click at [379, 72] on div "Close" at bounding box center [220, 73] width 373 height 16
click at [390, 72] on button "Close" at bounding box center [392, 73] width 21 height 10
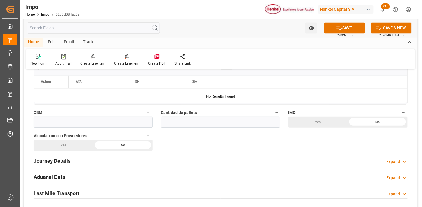
scroll to position [322, 0]
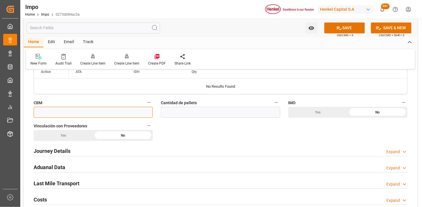
click at [93, 111] on input "text" at bounding box center [93, 112] width 119 height 11
paste input "text"
type input "3.506"
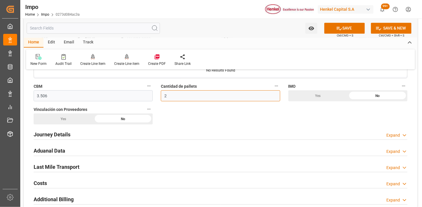
scroll to position [354, 0]
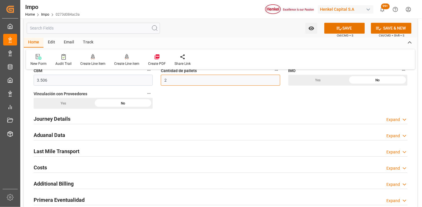
type input "2"
click at [81, 117] on div "Journey Details Expand" at bounding box center [221, 118] width 374 height 11
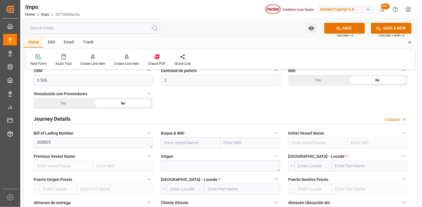
scroll to position [387, 0]
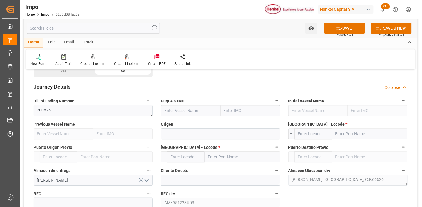
click at [176, 113] on input "text" at bounding box center [191, 110] width 60 height 11
paste input "MSC SHANGHAI V"
type input "MSC SHANGHAI V"
type input "9231822"
type input "MSC SHANGHAI V"
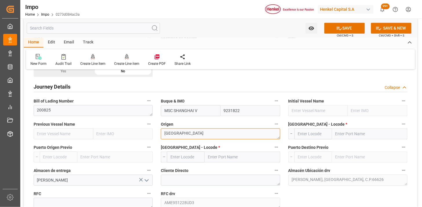
type textarea "[GEOGRAPHIC_DATA]"
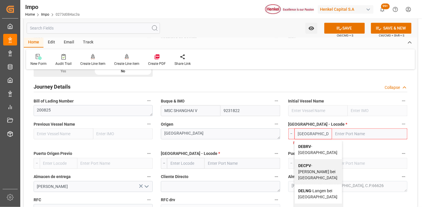
type input "DEBRV"
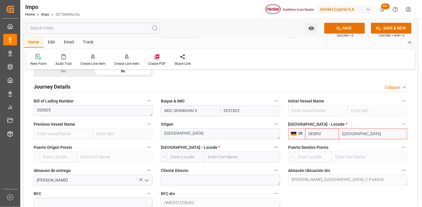
type input "[GEOGRAPHIC_DATA]"
type input "DEBRV"
type input "MXVER"
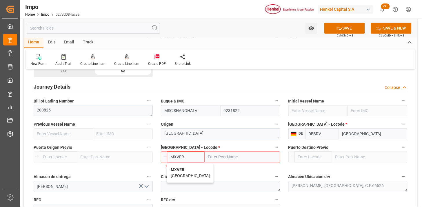
type input "[GEOGRAPHIC_DATA]"
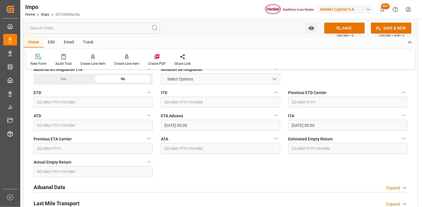
scroll to position [612, 0]
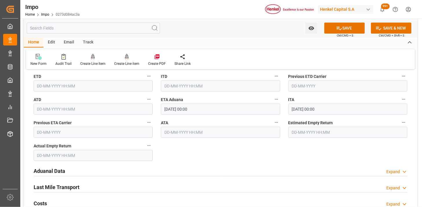
type input "MXVER"
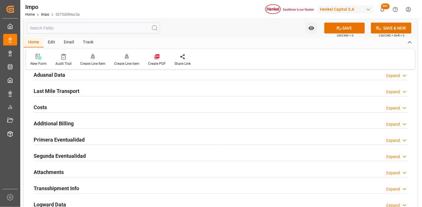
scroll to position [709, 0]
click at [86, 75] on div "Aduanal Data Expand" at bounding box center [221, 74] width 374 height 11
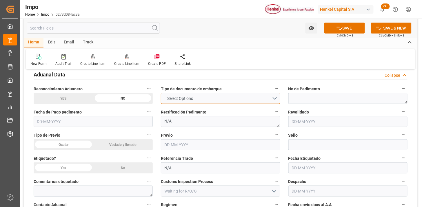
click at [192, 101] on span "Select Options" at bounding box center [180, 99] width 32 height 6
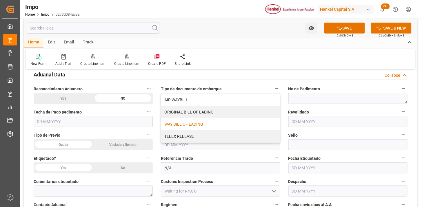
click at [188, 125] on div "WAY BILL OF LADING" at bounding box center [220, 124] width 119 height 12
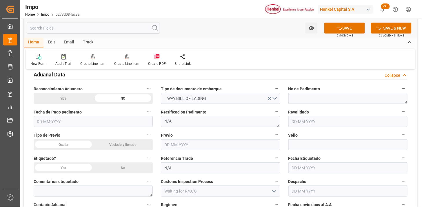
drag, startPoint x: 119, startPoint y: 146, endPoint x: 119, endPoint y: 170, distance: 24.4
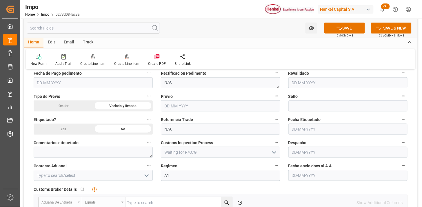
scroll to position [773, 0]
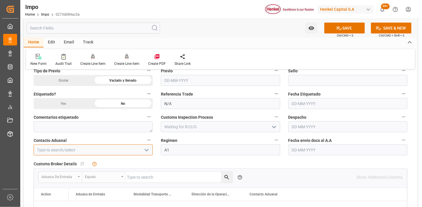
click at [94, 149] on input at bounding box center [93, 150] width 119 height 11
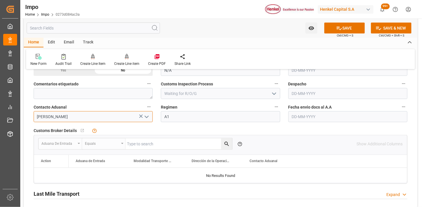
scroll to position [837, 0]
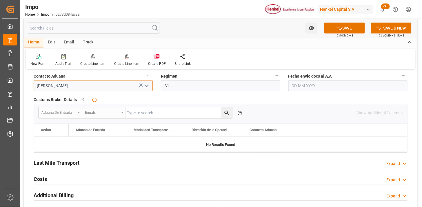
type input "[PERSON_NAME]"
click at [305, 88] on input "text" at bounding box center [348, 85] width 119 height 11
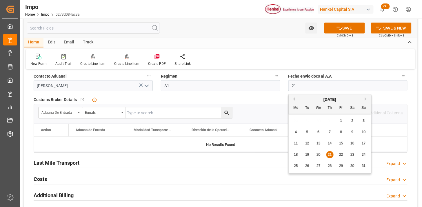
type input "[DATE]"
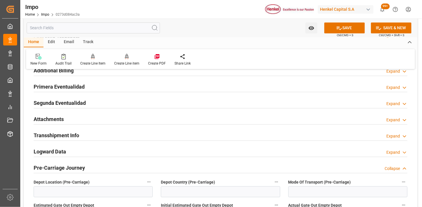
scroll to position [966, 0]
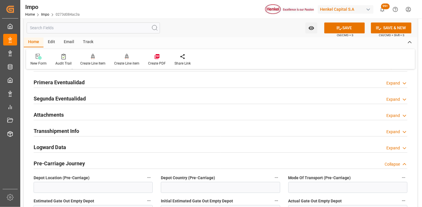
click at [82, 114] on div "Attachments Expand" at bounding box center [221, 114] width 374 height 11
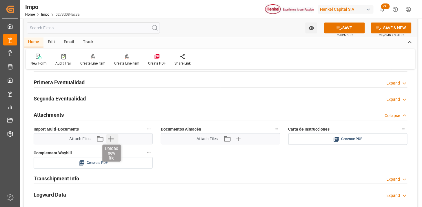
click at [112, 140] on icon "button" at bounding box center [110, 139] width 9 height 9
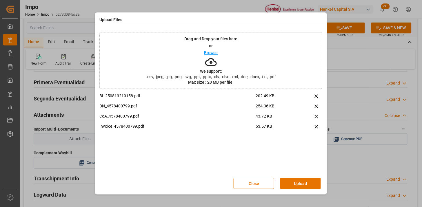
drag, startPoint x: 298, startPoint y: 185, endPoint x: 232, endPoint y: 149, distance: 75.0
click at [295, 183] on button "Upload" at bounding box center [300, 183] width 41 height 11
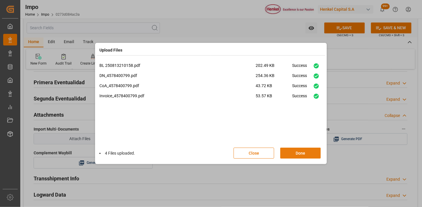
click at [303, 157] on button "Done" at bounding box center [300, 153] width 41 height 11
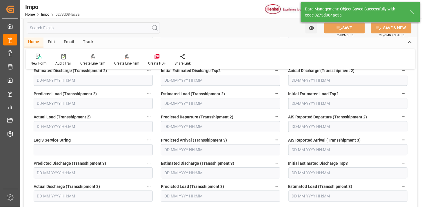
type textarea "AA"
type input "1"
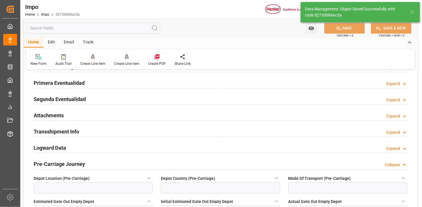
click at [99, 116] on div "Attachments Expand" at bounding box center [221, 115] width 374 height 11
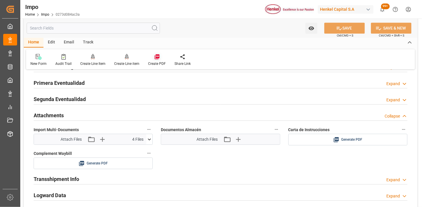
click at [154, 57] on icon at bounding box center [157, 57] width 6 height 6
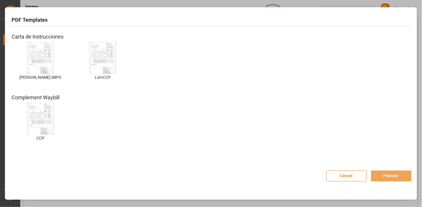
click at [44, 58] on img at bounding box center [40, 58] width 23 height 33
click at [400, 177] on button "Preview" at bounding box center [391, 176] width 41 height 11
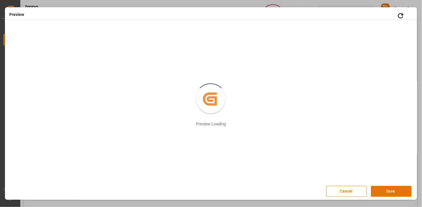
click at [386, 192] on button "Save" at bounding box center [391, 191] width 41 height 11
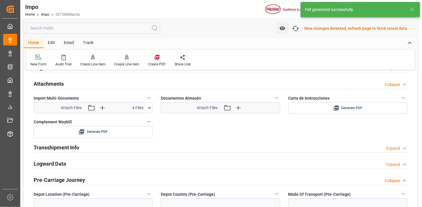
scroll to position [505, 0]
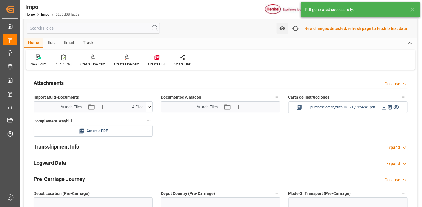
click at [384, 111] on button at bounding box center [384, 107] width 6 height 7
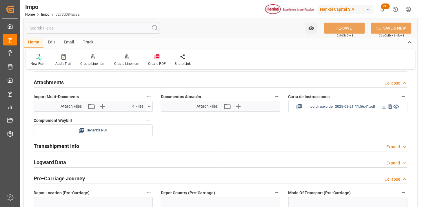
scroll to position [504, 0]
